Goal: Navigation & Orientation: Find specific page/section

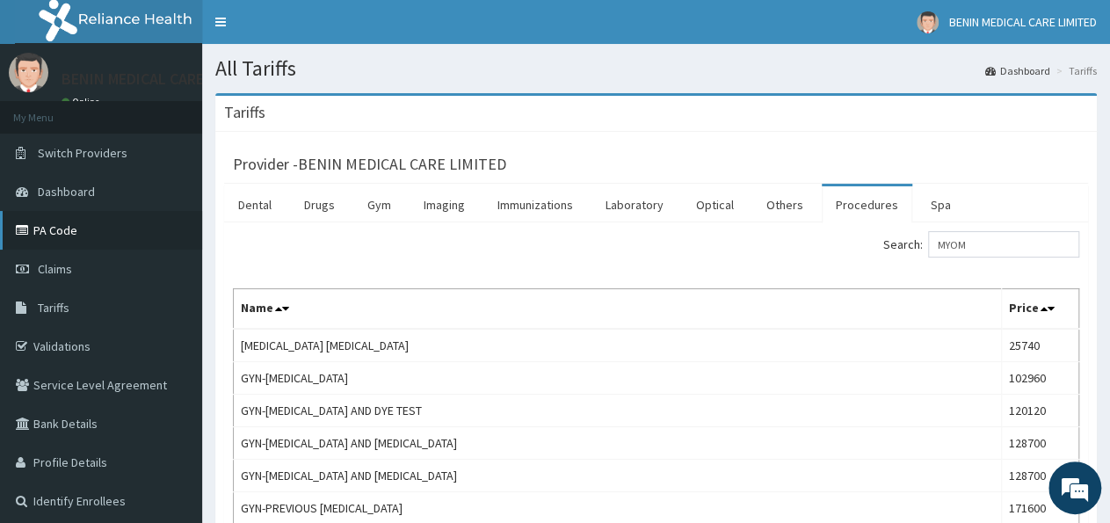
click at [69, 228] on link "PA Code" at bounding box center [101, 230] width 202 height 39
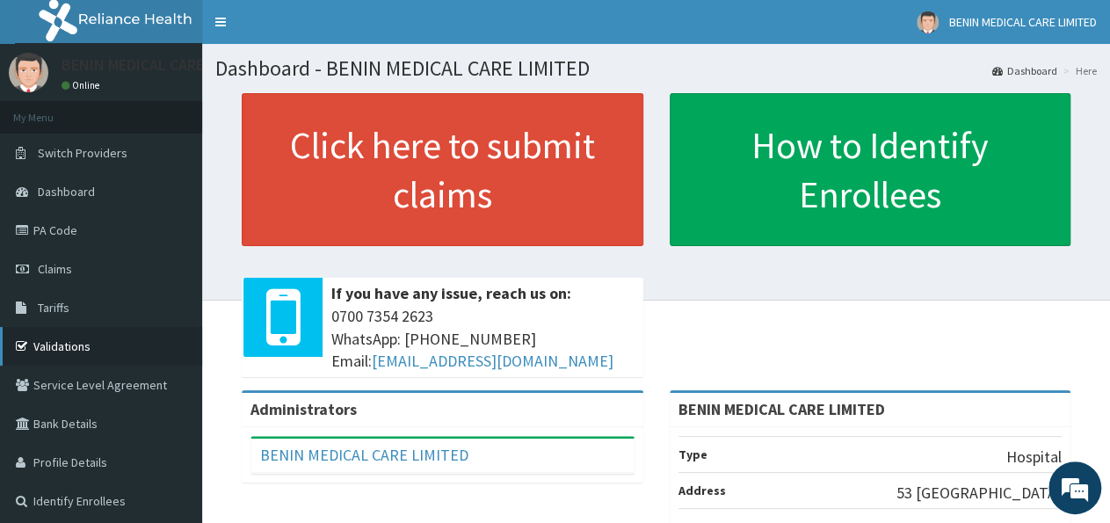
click at [39, 341] on link "Validations" at bounding box center [101, 346] width 202 height 39
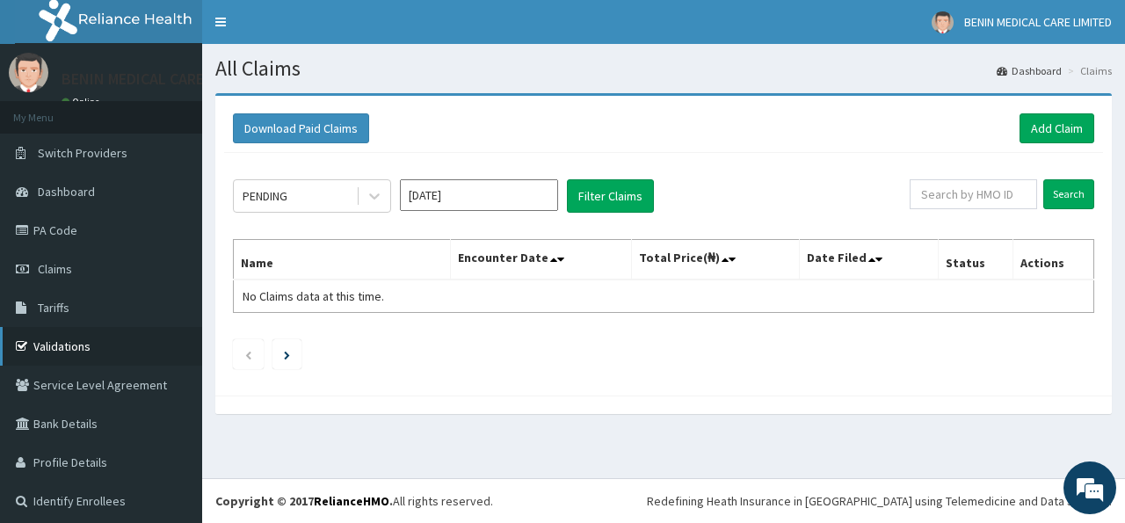
click at [64, 346] on link "Validations" at bounding box center [101, 346] width 202 height 39
click at [27, 350] on icon at bounding box center [25, 346] width 18 height 12
click at [93, 349] on link "Validations" at bounding box center [101, 346] width 202 height 39
